Goal: Transaction & Acquisition: Purchase product/service

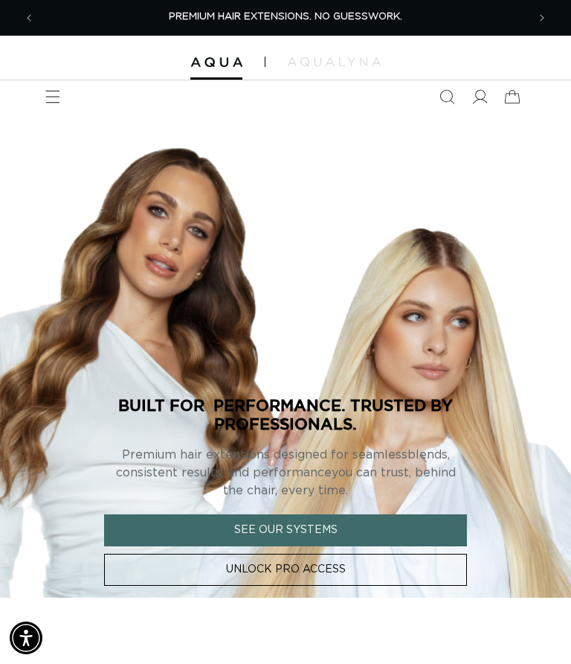
click at [447, 94] on icon "Search" at bounding box center [447, 96] width 15 height 15
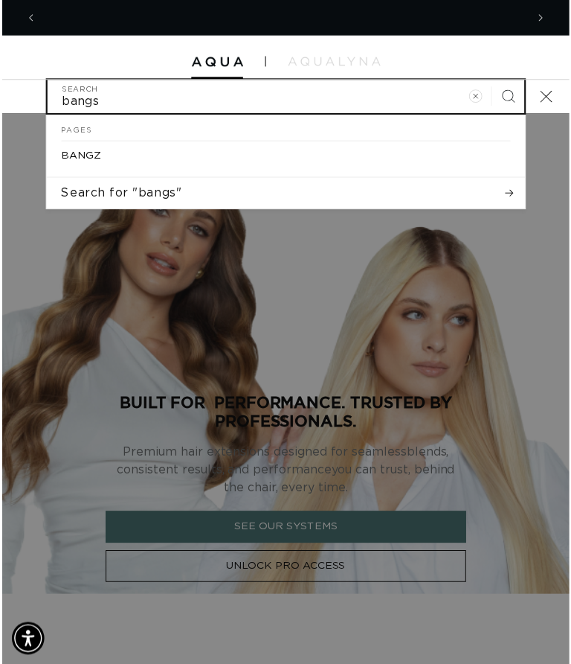
scroll to position [0, 493]
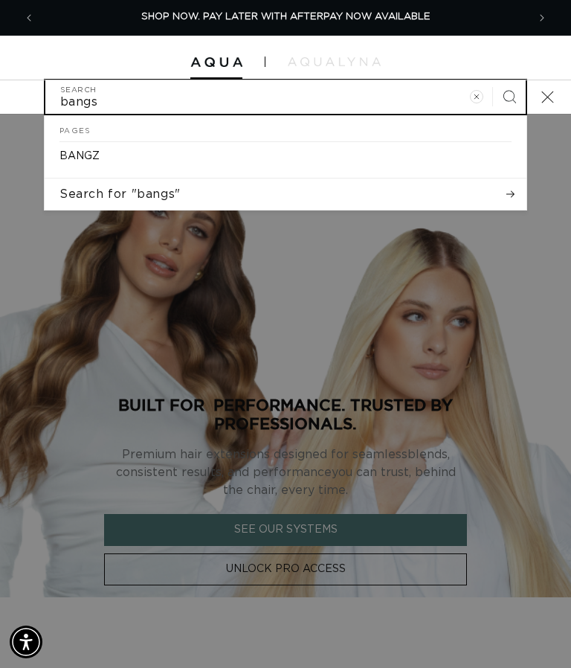
type input "bangs"
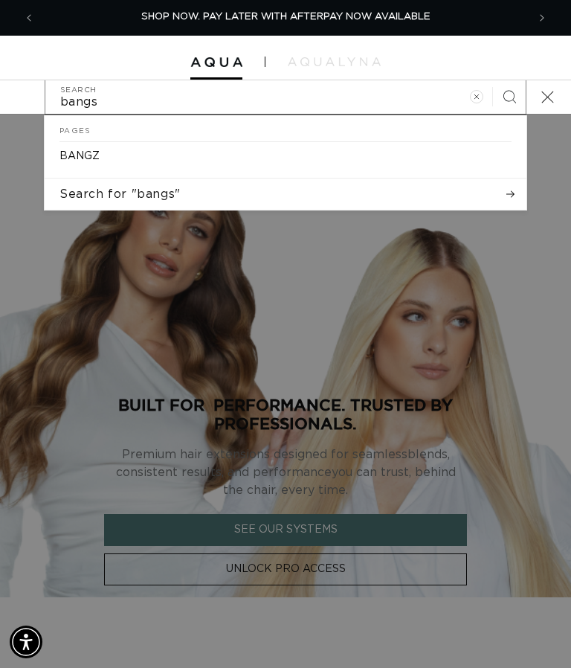
click at [74, 152] on p "BANGZ" at bounding box center [80, 156] width 40 height 13
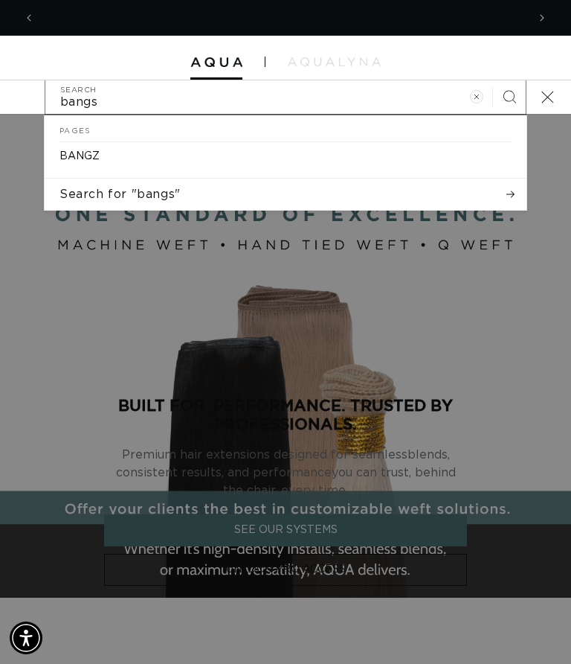
click at [0, 97] on div "Search" at bounding box center [0, 97] width 0 height 0
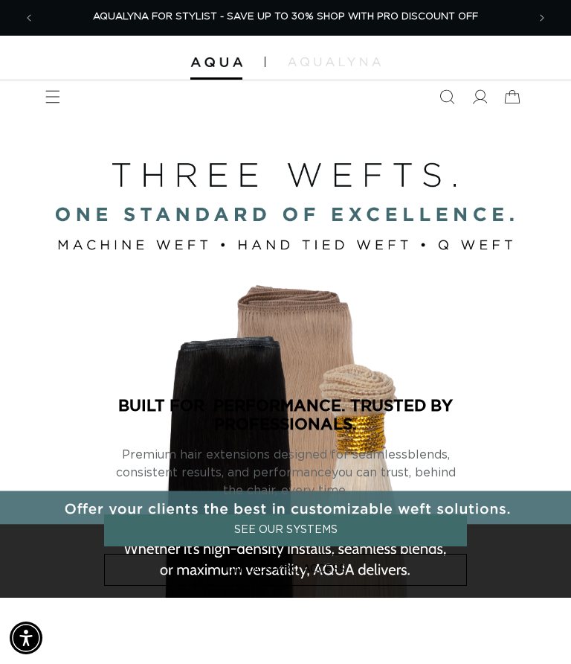
click at [54, 94] on icon "Menu" at bounding box center [52, 96] width 15 height 15
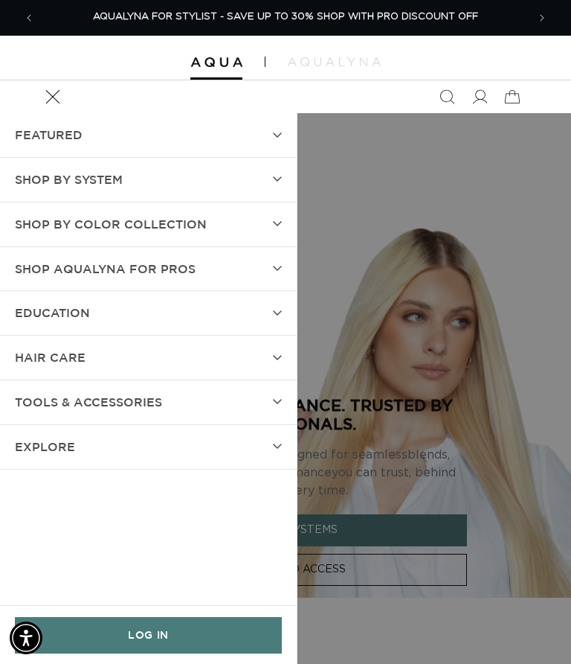
click at [47, 182] on span "SHOP BY SYSTEM" at bounding box center [69, 180] width 108 height 22
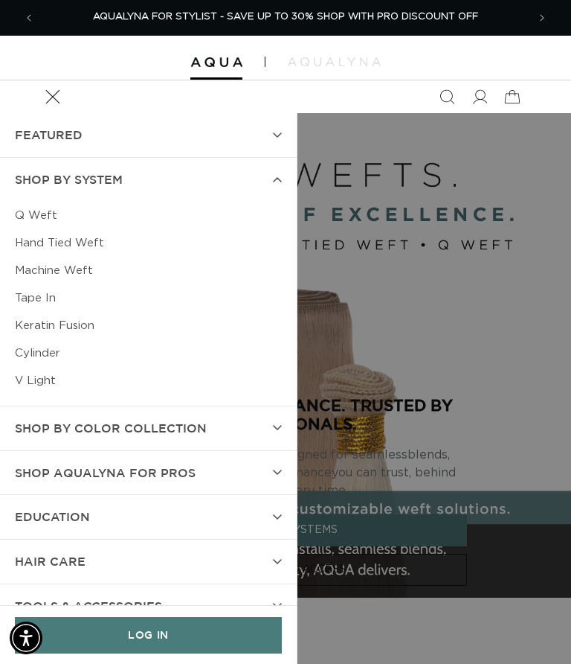
click at [69, 467] on span "Shop AquaLyna for Pros" at bounding box center [105, 473] width 181 height 22
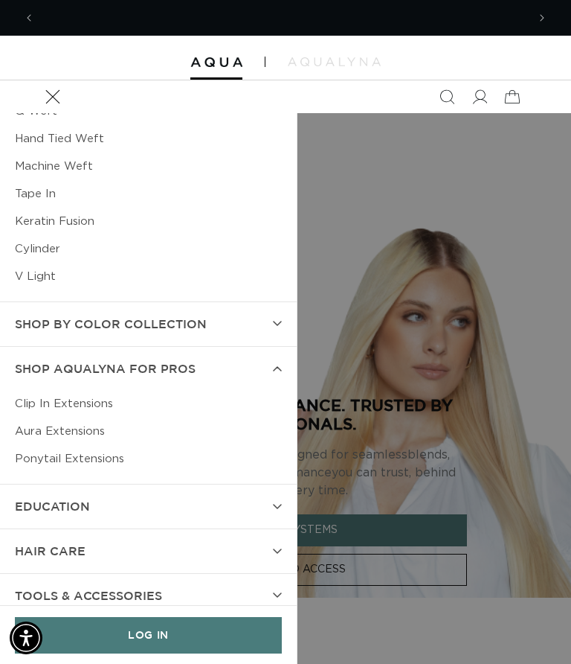
scroll to position [0, 493]
click at [45, 461] on link "Ponytail Extensions" at bounding box center [148, 459] width 267 height 28
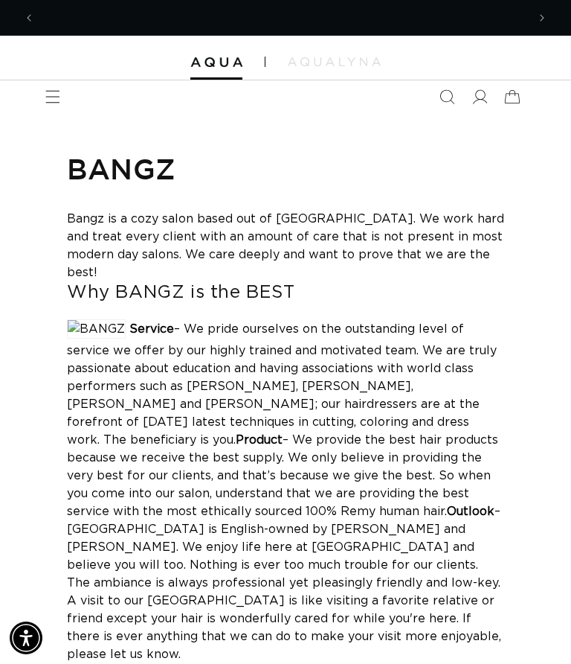
scroll to position [0, 985]
